Goal: Transaction & Acquisition: Book appointment/travel/reservation

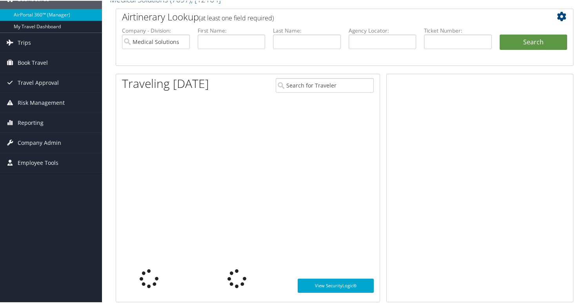
scroll to position [39, 0]
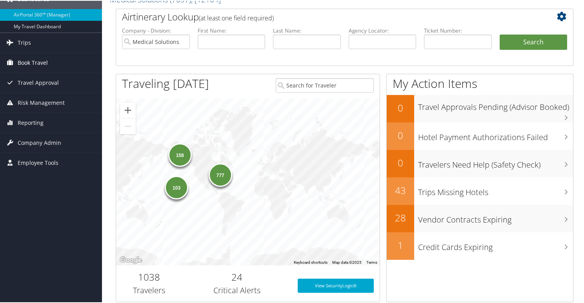
click at [34, 61] on span "Book Travel" at bounding box center [33, 62] width 30 height 20
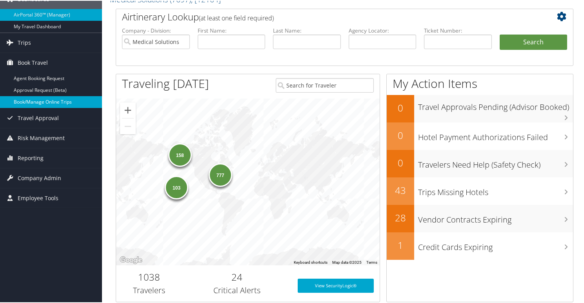
click at [33, 103] on link "Book/Manage Online Trips" at bounding box center [51, 101] width 102 height 12
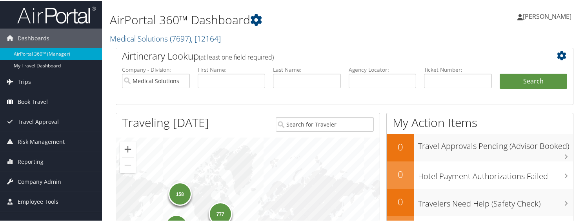
click at [31, 102] on span "Book Travel" at bounding box center [33, 101] width 30 height 20
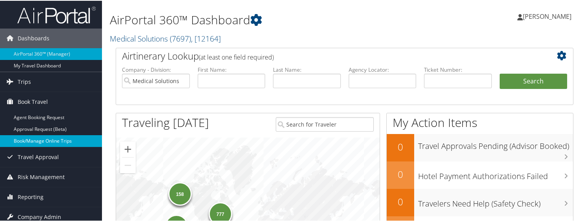
click at [39, 140] on link "Book/Manage Online Trips" at bounding box center [51, 140] width 102 height 12
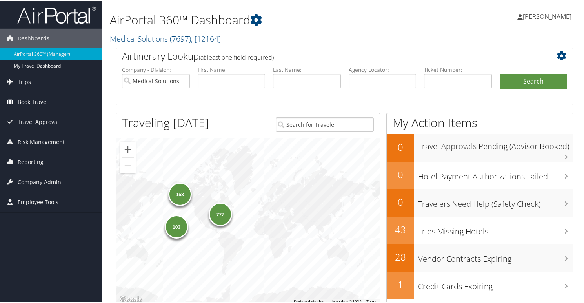
click at [20, 98] on span "Book Travel" at bounding box center [33, 101] width 30 height 20
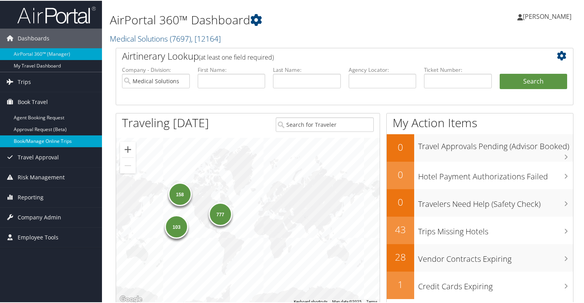
click at [33, 140] on link "Book/Manage Online Trips" at bounding box center [51, 140] width 102 height 12
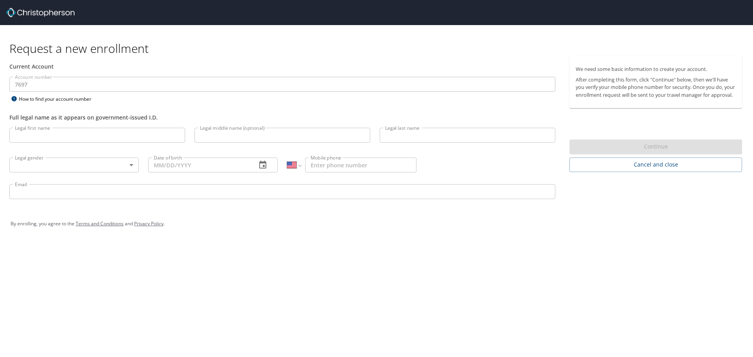
select select "US"
